Goal: Task Accomplishment & Management: Use online tool/utility

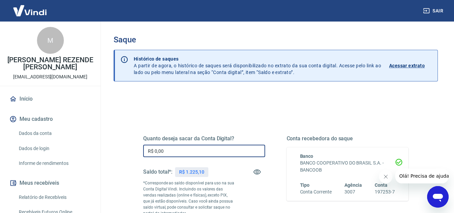
drag, startPoint x: 181, startPoint y: 154, endPoint x: 135, endPoint y: 151, distance: 46.4
click at [134, 151] on div "Quanto deseja sacar da Conta Digital? R$ 0,00 ​ Saldo total*: R$ 1.225,10 *Corr…" at bounding box center [275, 186] width 297 height 162
drag, startPoint x: 175, startPoint y: 154, endPoint x: 143, endPoint y: 153, distance: 31.9
click at [143, 153] on input "R$ 0,00" at bounding box center [204, 150] width 122 height 12
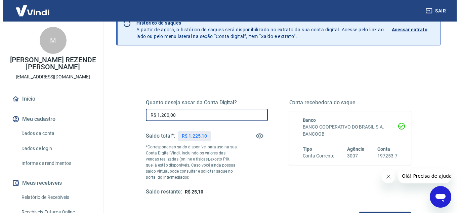
scroll to position [101, 0]
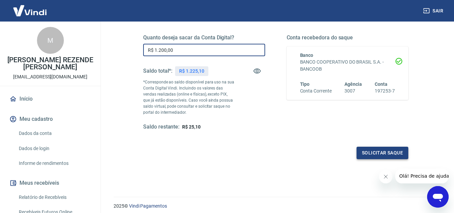
type input "R$ 1.200,00"
click at [370, 153] on button "Solicitar saque" at bounding box center [382, 152] width 52 height 12
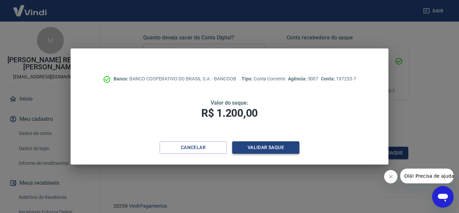
click at [273, 148] on button "Validar saque" at bounding box center [265, 147] width 67 height 12
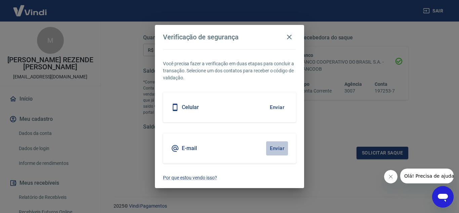
click at [274, 146] on button "Enviar" at bounding box center [277, 148] width 22 height 14
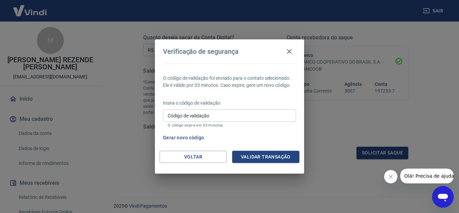
click at [234, 116] on input "Código de validação" at bounding box center [229, 115] width 133 height 12
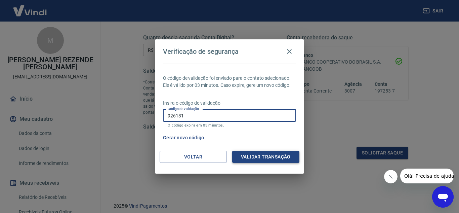
type input "926131"
click at [270, 155] on button "Validar transação" at bounding box center [265, 157] width 67 height 12
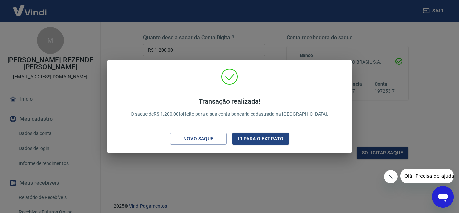
drag, startPoint x: 280, startPoint y: 43, endPoint x: 155, endPoint y: 3, distance: 131.6
click at [279, 43] on div "Transação realizada! O saque de R$ 1.200,00 foi feito para a sua conta bancária…" at bounding box center [229, 106] width 459 height 213
